Goal: Task Accomplishment & Management: Manage account settings

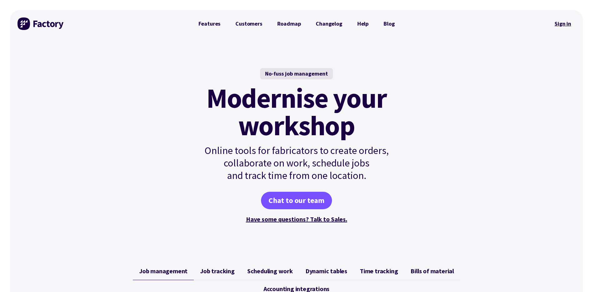
click at [566, 25] on link "Sign in" at bounding box center [562, 24] width 25 height 14
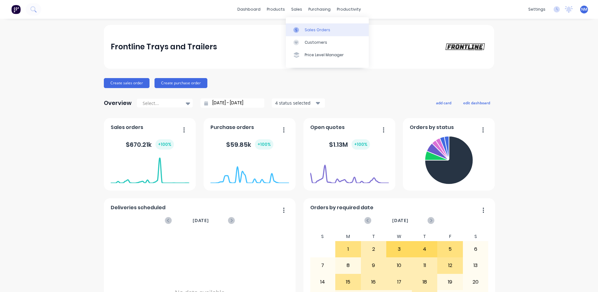
click at [312, 28] on div "Sales Orders" at bounding box center [318, 30] width 26 height 6
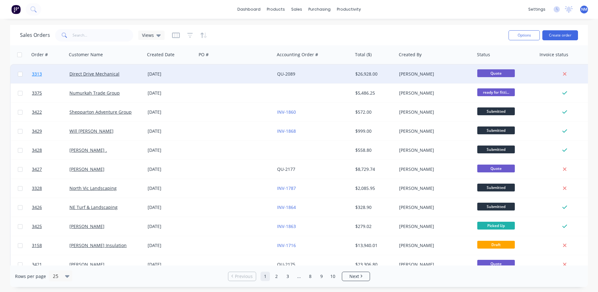
click at [37, 74] on span "3313" at bounding box center [37, 74] width 10 height 6
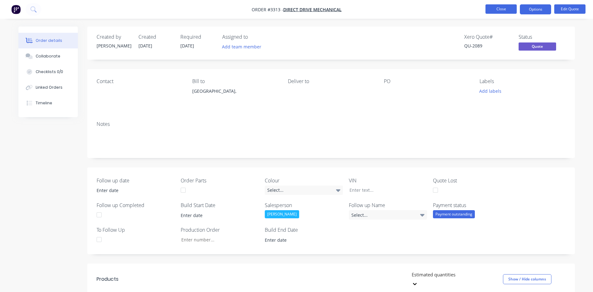
click at [492, 10] on button "Close" at bounding box center [501, 8] width 31 height 9
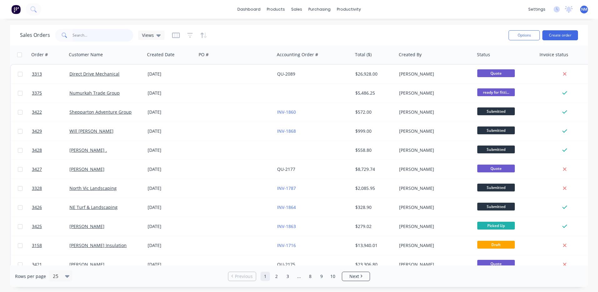
click at [107, 33] on input "text" at bounding box center [103, 35] width 61 height 13
type input "dalm"
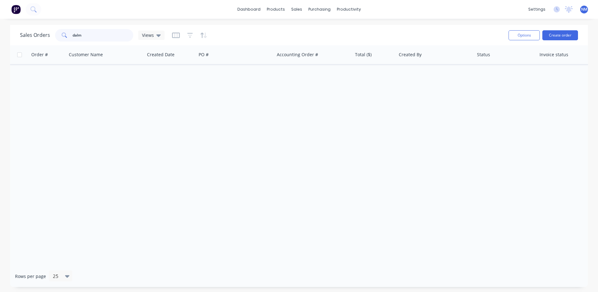
drag, startPoint x: 55, startPoint y: 33, endPoint x: 360, endPoint y: 22, distance: 305.0
click at [0, 33] on html "dashboard products sales purchasing productivity dashboard products Product Cat…" at bounding box center [299, 146] width 598 height 292
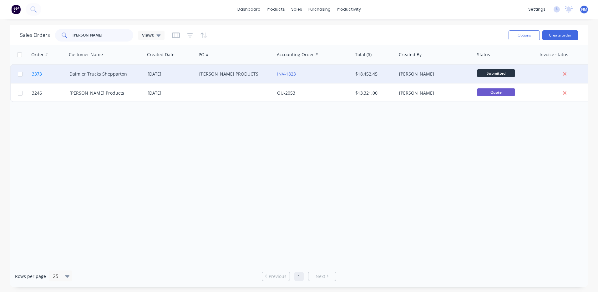
type input "gv plas"
click at [34, 75] on span "3373" at bounding box center [37, 74] width 10 height 6
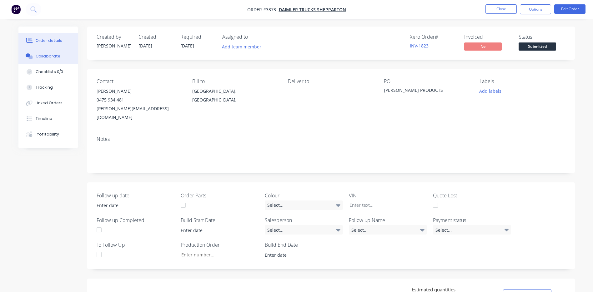
click at [47, 61] on button "Collaborate" at bounding box center [47, 56] width 59 height 16
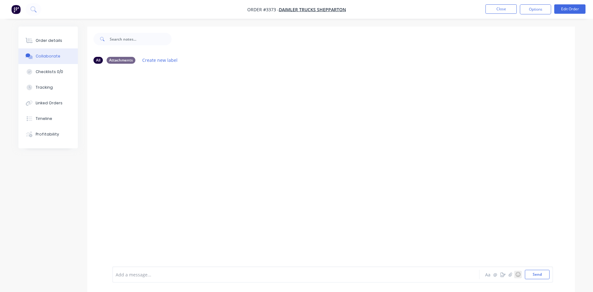
click at [514, 273] on button "☺" at bounding box center [518, 275] width 8 height 8
click at [511, 271] on icon "button" at bounding box center [510, 270] width 4 height 4
click at [533, 278] on button "Send" at bounding box center [537, 274] width 25 height 9
click at [60, 40] on button "Order details" at bounding box center [47, 41] width 59 height 16
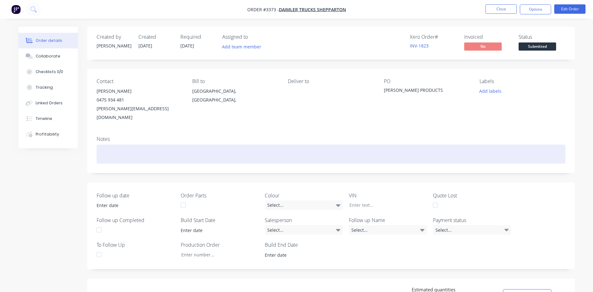
click at [116, 147] on div at bounding box center [331, 154] width 469 height 19
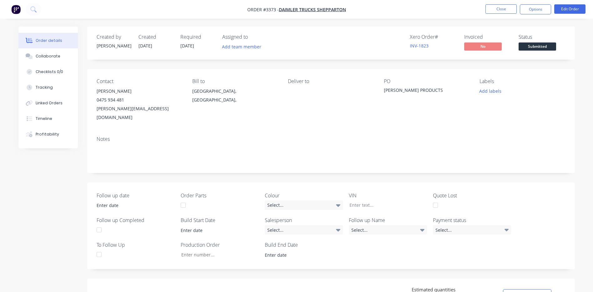
click at [433, 90] on div "GV PLASTER PRODUCTS" at bounding box center [423, 91] width 78 height 9
click at [385, 90] on div "GV PLASTER PRODUCTS" at bounding box center [423, 91] width 78 height 9
click at [563, 11] on button "Edit Order" at bounding box center [569, 8] width 31 height 9
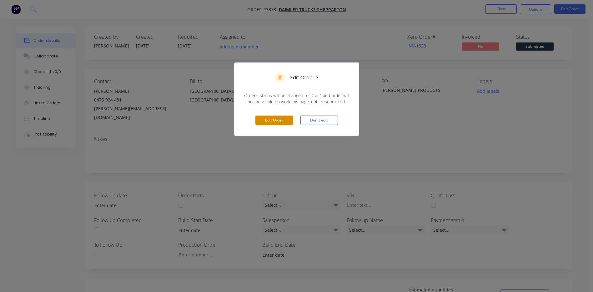
click at [275, 124] on button "Edit Order" at bounding box center [274, 120] width 38 height 9
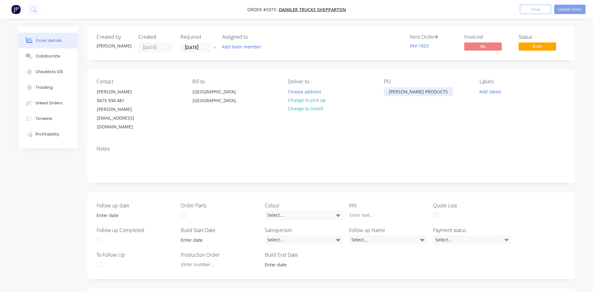
click at [389, 93] on div "GV PLASTER PRODUCTS" at bounding box center [418, 91] width 69 height 9
click at [573, 8] on button "Update Order" at bounding box center [569, 9] width 31 height 9
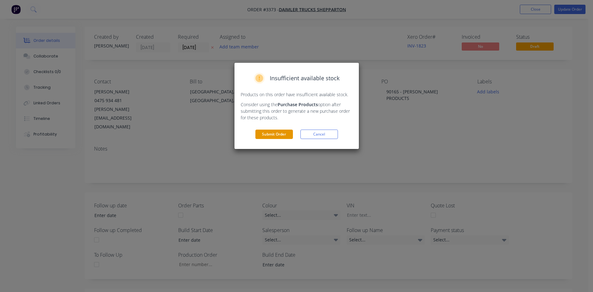
click at [277, 135] on button "Submit Order" at bounding box center [274, 134] width 38 height 9
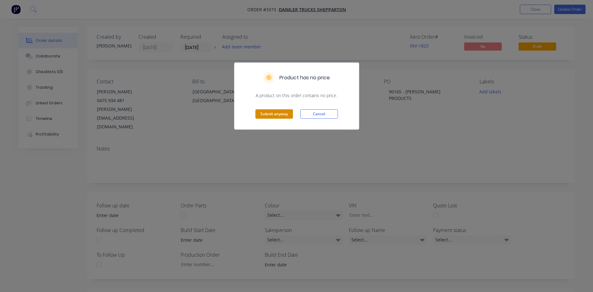
click at [282, 111] on button "Submit anyway" at bounding box center [274, 113] width 38 height 9
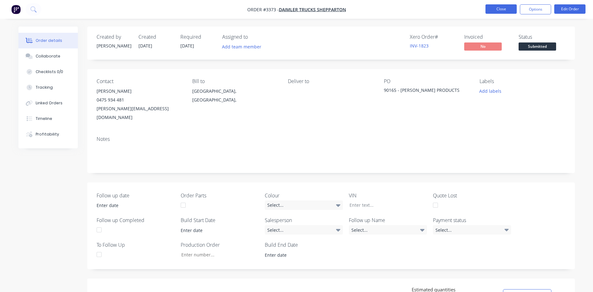
click at [497, 8] on button "Close" at bounding box center [501, 8] width 31 height 9
